Goal: Task Accomplishment & Management: Complete application form

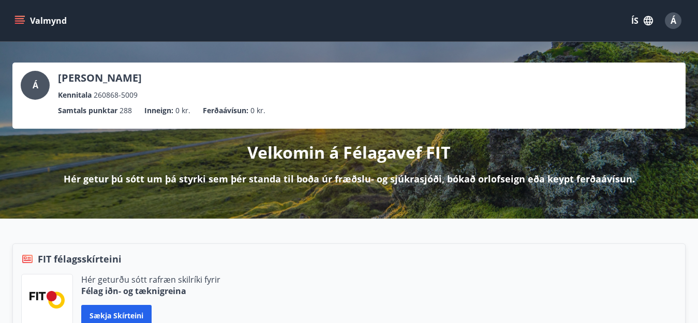
click at [53, 22] on button "Valmynd" at bounding box center [41, 20] width 58 height 19
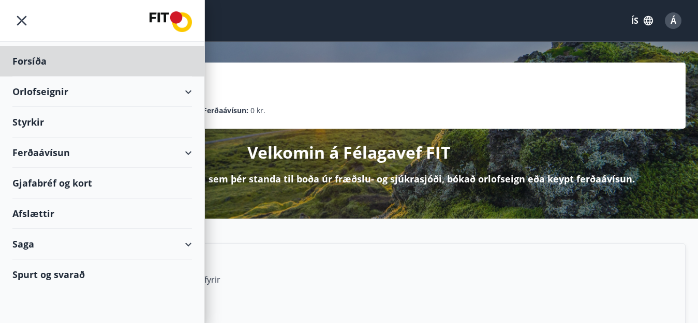
click at [36, 77] on div "Styrkir" at bounding box center [102, 61] width 180 height 31
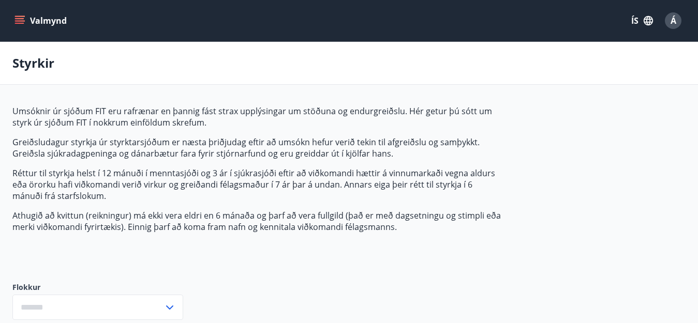
type input "***"
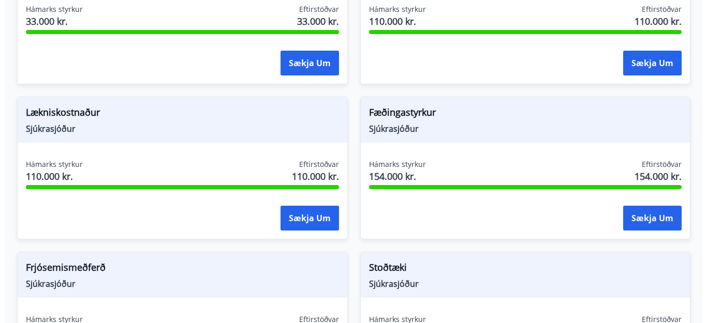
scroll to position [876, 0]
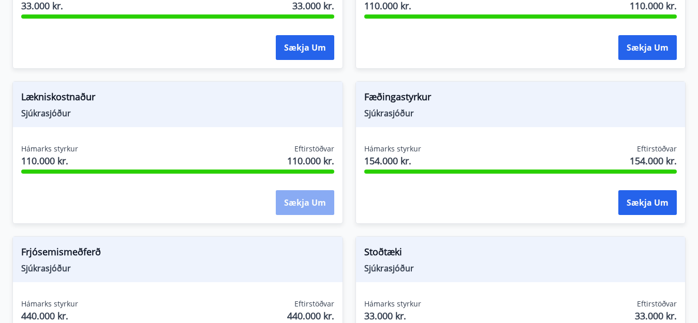
click at [298, 204] on button "Sækja um" at bounding box center [305, 202] width 58 height 25
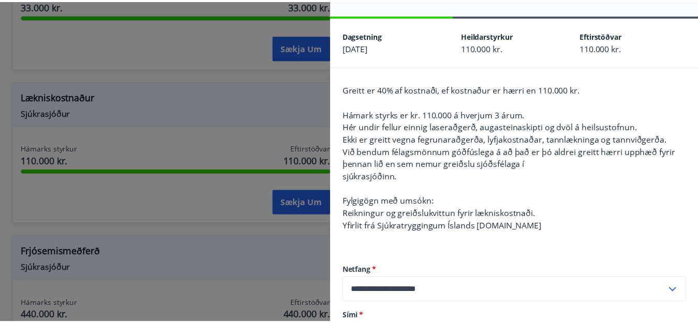
scroll to position [0, 0]
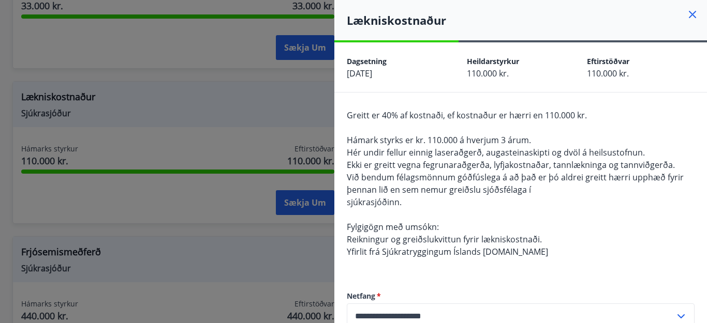
click at [692, 14] on icon at bounding box center [693, 15] width 2 height 2
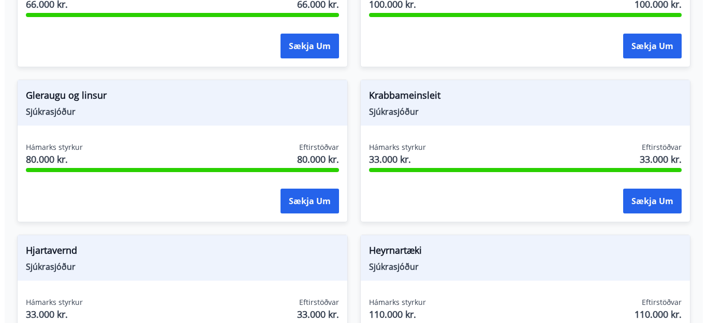
scroll to position [565, 0]
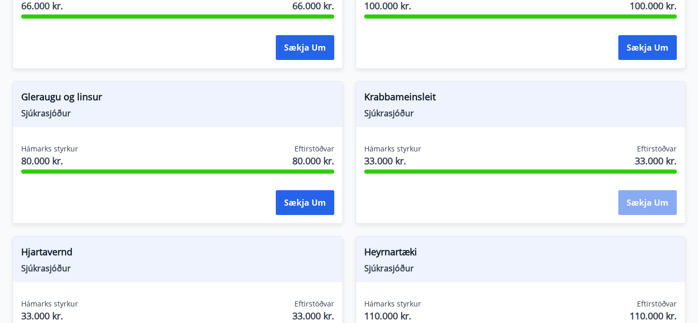
click at [637, 198] on button "Sækja um" at bounding box center [647, 202] width 58 height 25
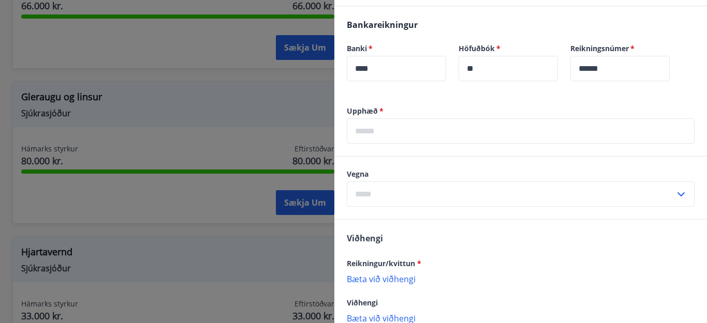
scroll to position [310, 0]
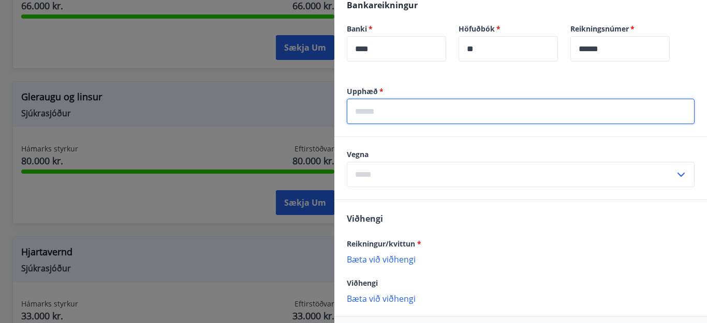
click at [399, 110] on input "text" at bounding box center [521, 111] width 348 height 25
type input "*****"
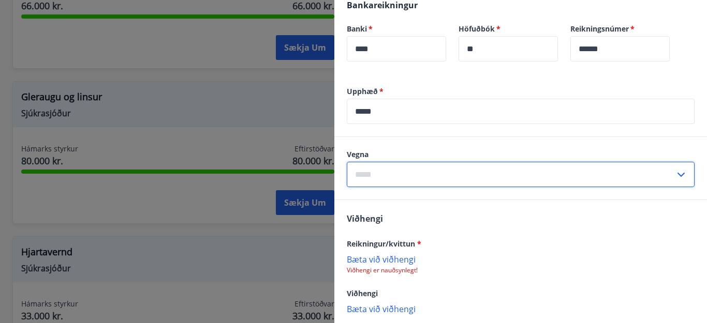
click at [393, 176] on input "text" at bounding box center [511, 174] width 328 height 25
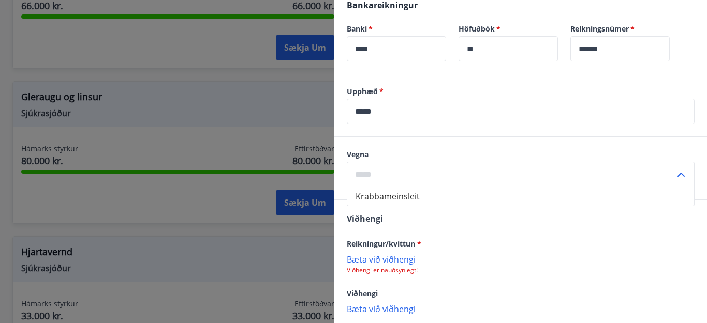
click at [675, 172] on icon at bounding box center [681, 175] width 12 height 12
click at [375, 197] on li "Krabbameinsleit" at bounding box center [520, 196] width 347 height 19
type input "**********"
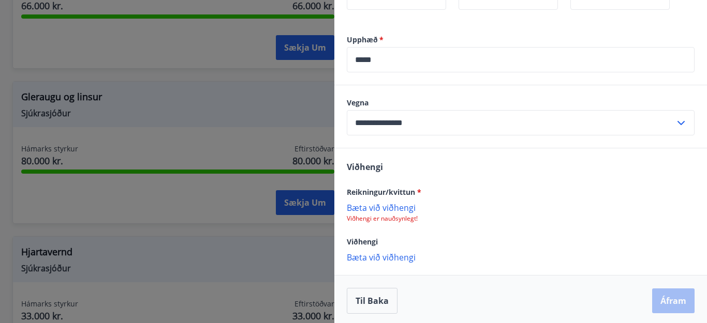
scroll to position [365, 0]
